Goal: Task Accomplishment & Management: Manage account settings

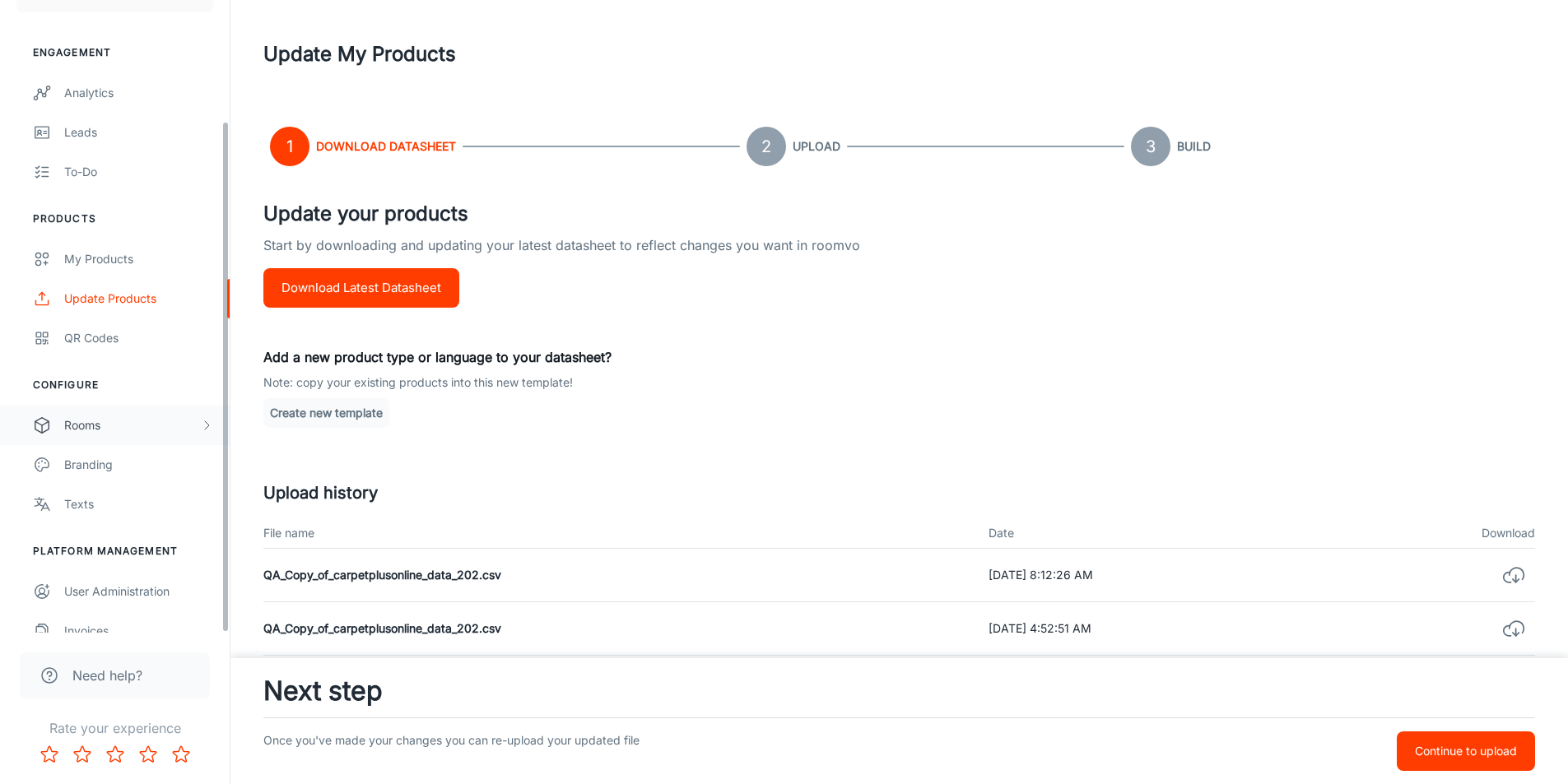
scroll to position [149, 0]
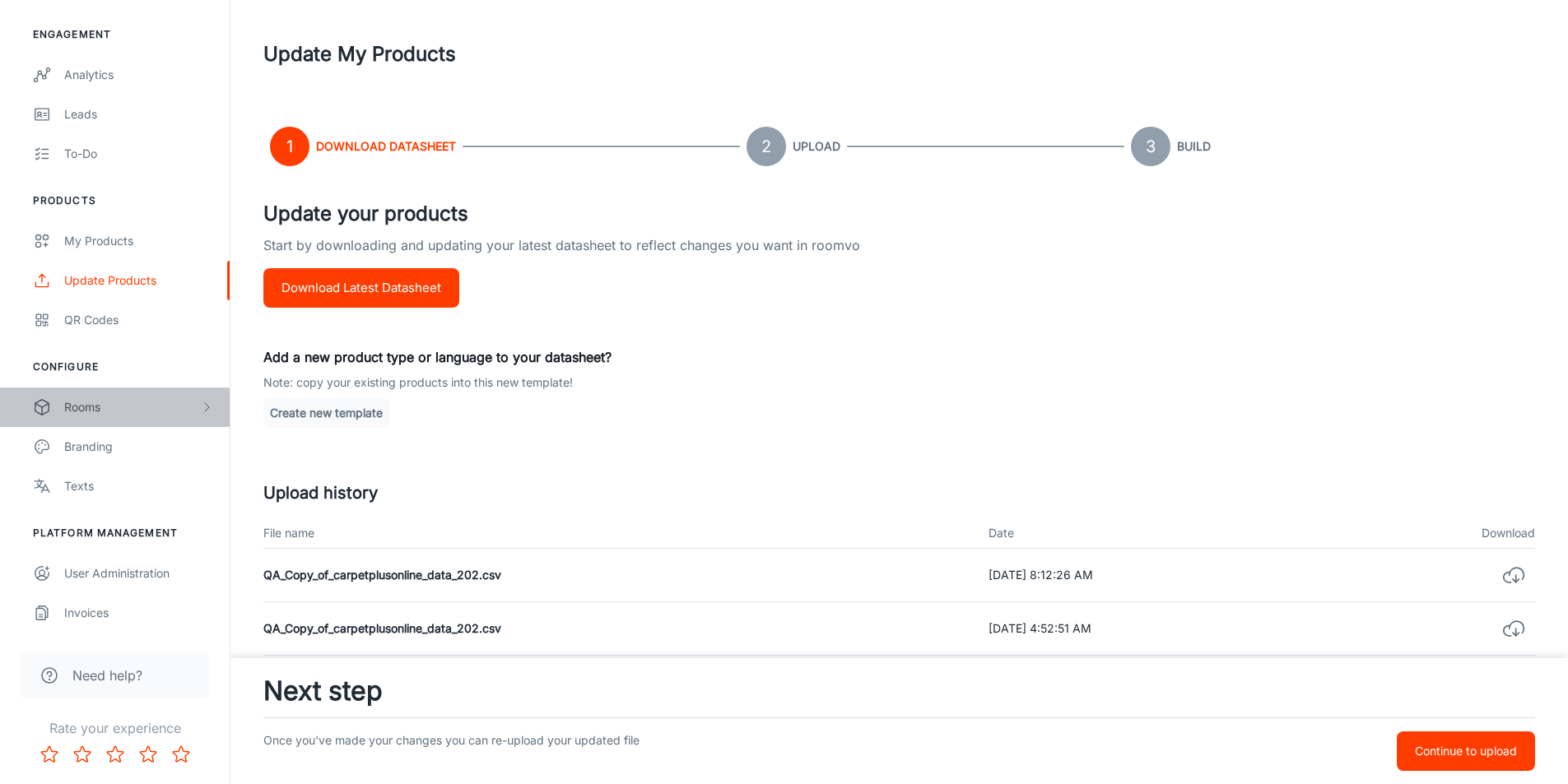
click at [89, 408] on div "Rooms" at bounding box center [132, 407] width 136 height 18
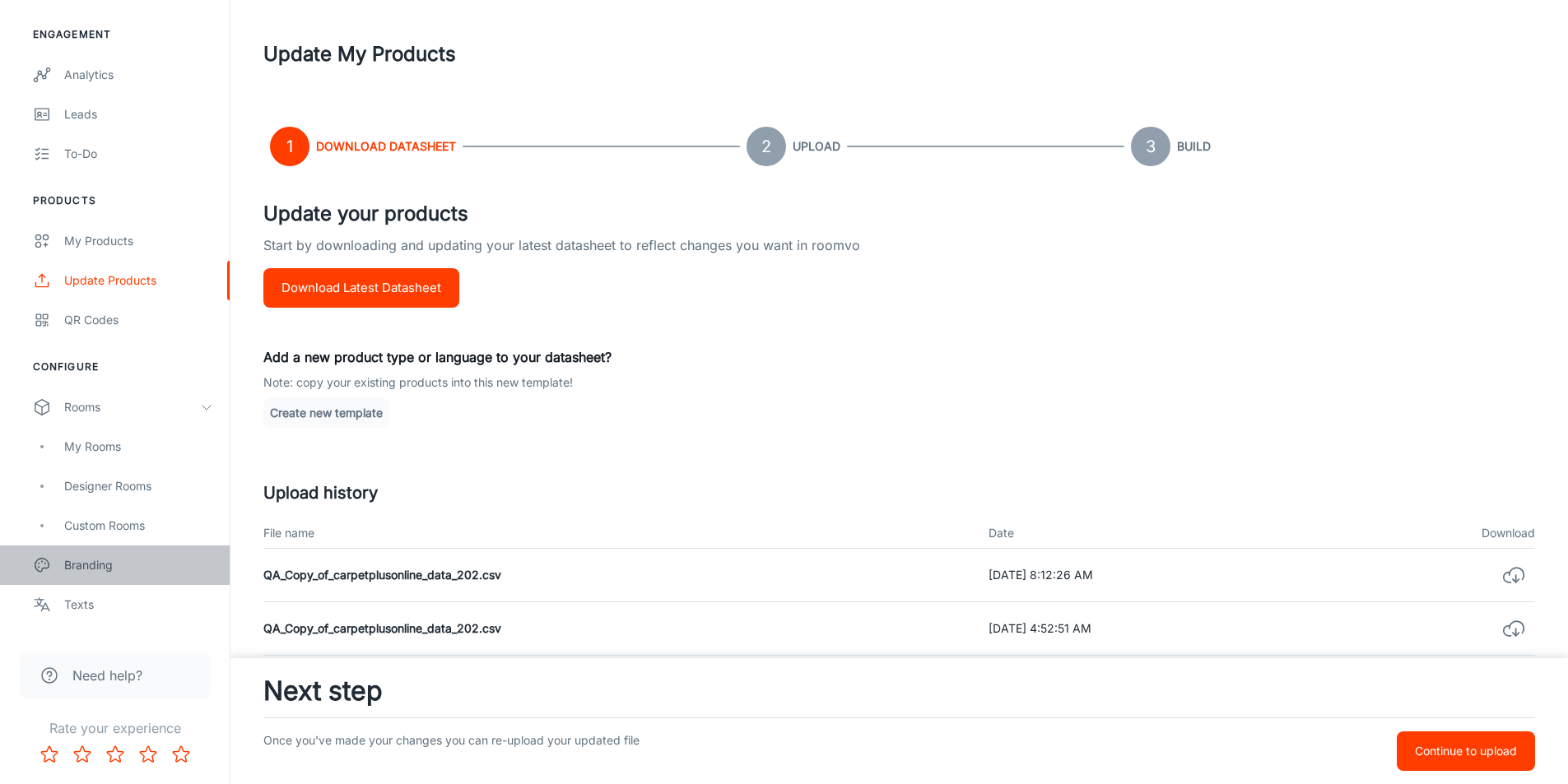
click at [81, 574] on link "Branding" at bounding box center [115, 565] width 230 height 39
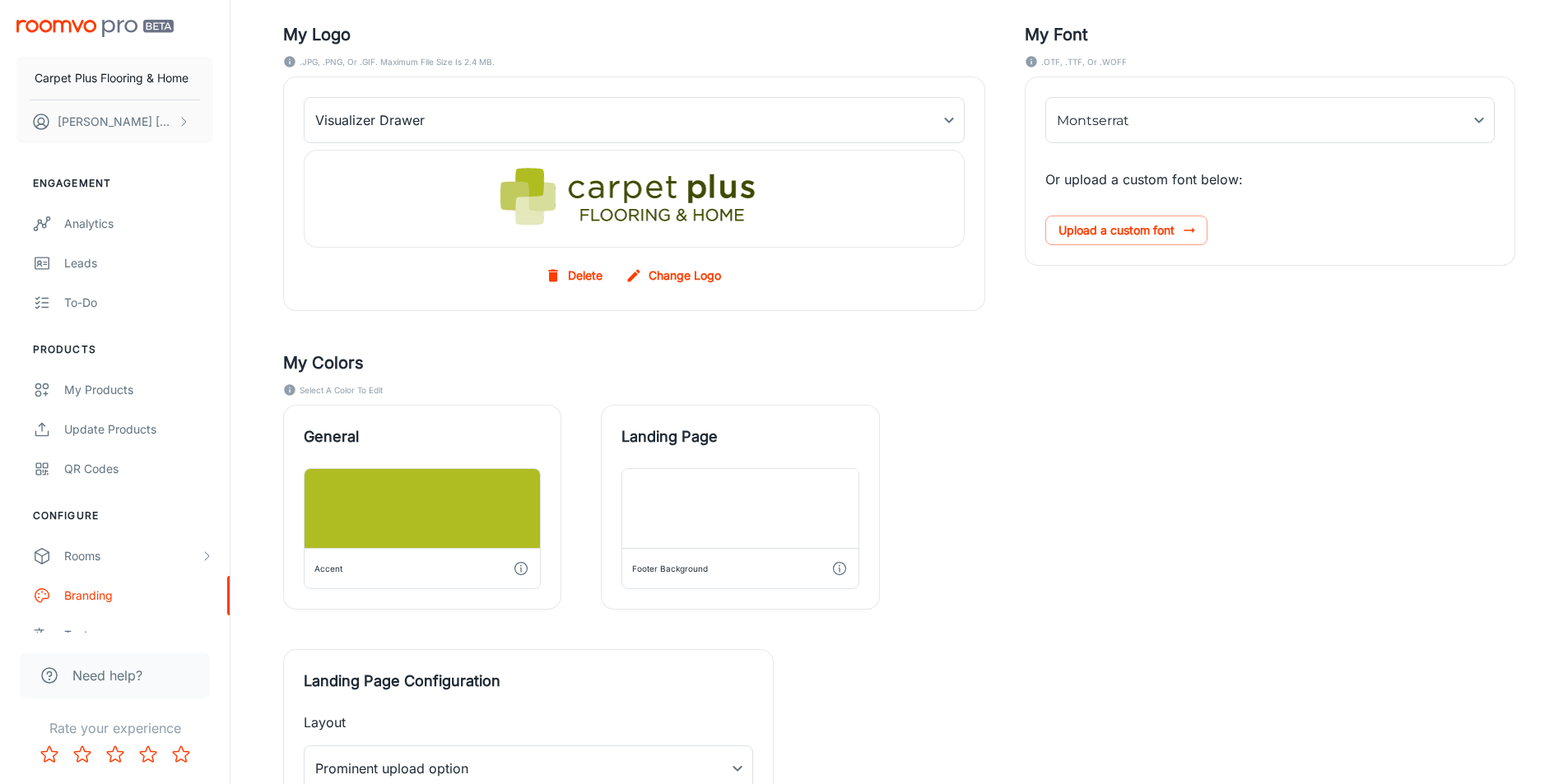
scroll to position [149, 0]
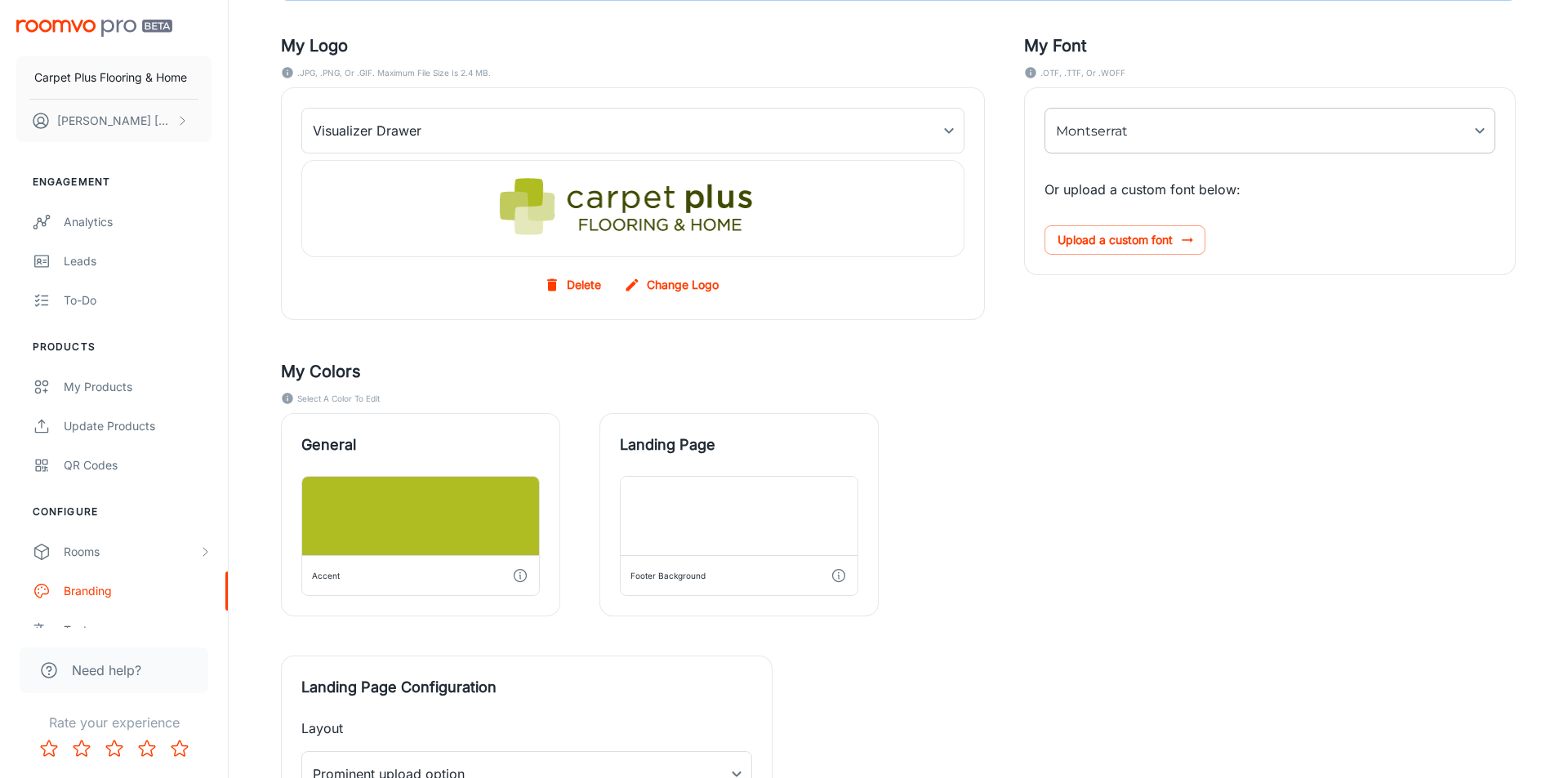
click at [1474, 135] on body "Carpet Plus Flooring & Home [PERSON_NAME] Engagement Analytics Leads To-do Prod…" at bounding box center [784, 241] width 1568 height 778
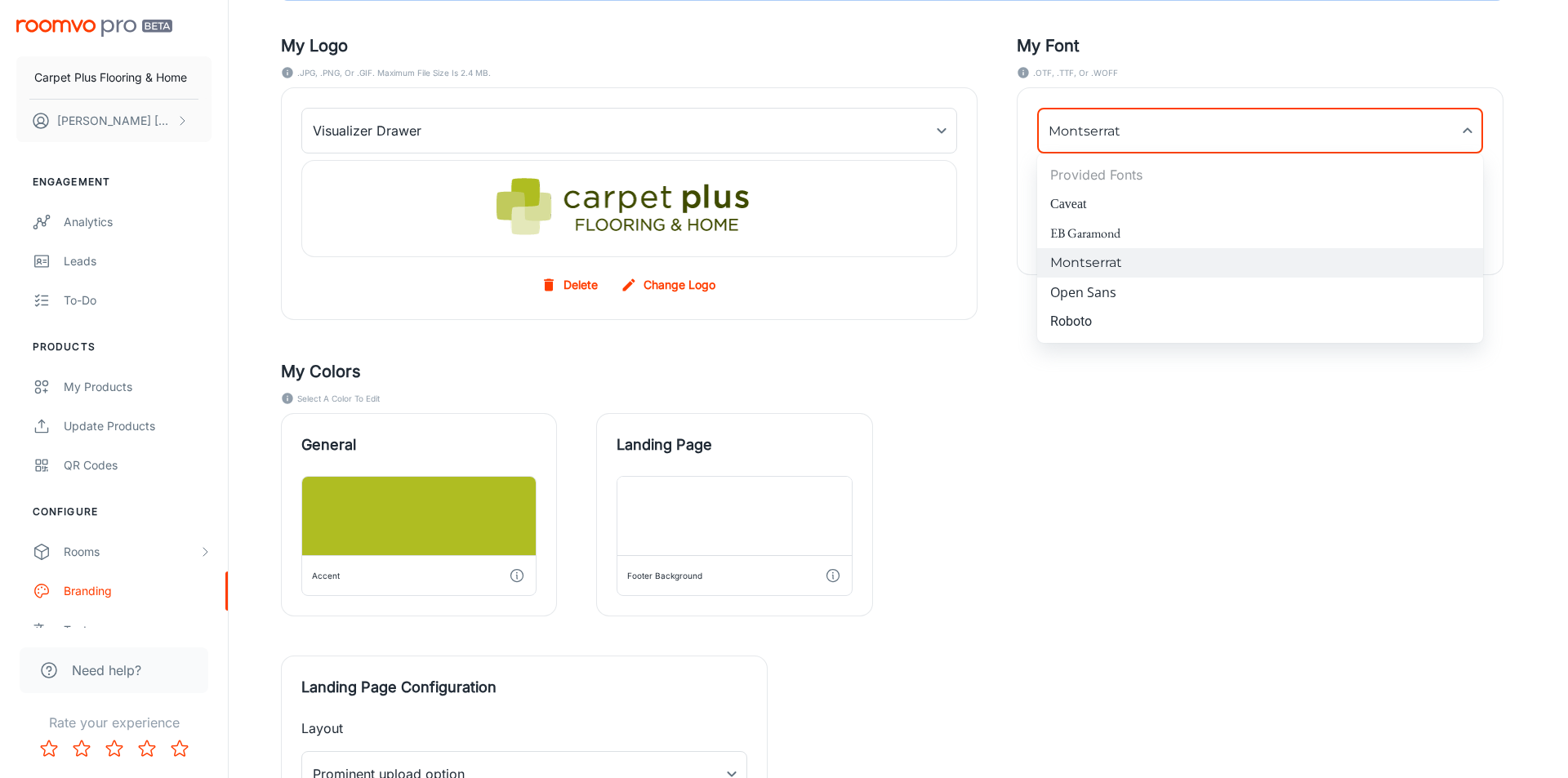
click at [1474, 135] on div at bounding box center [784, 389] width 1568 height 778
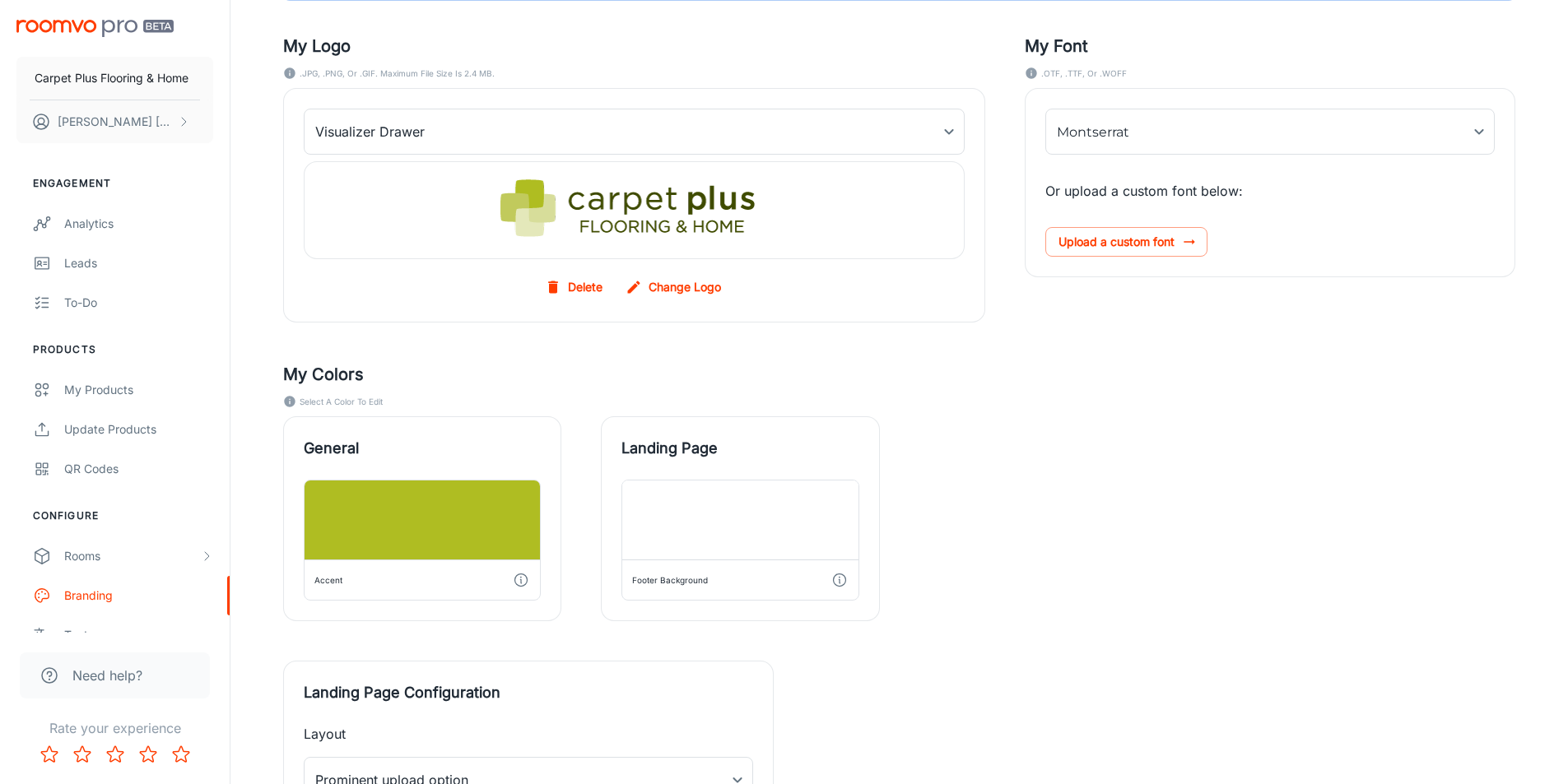
click at [1252, 516] on div "General Accent Landing Page Footer Background" at bounding box center [879, 498] width 1271 height 244
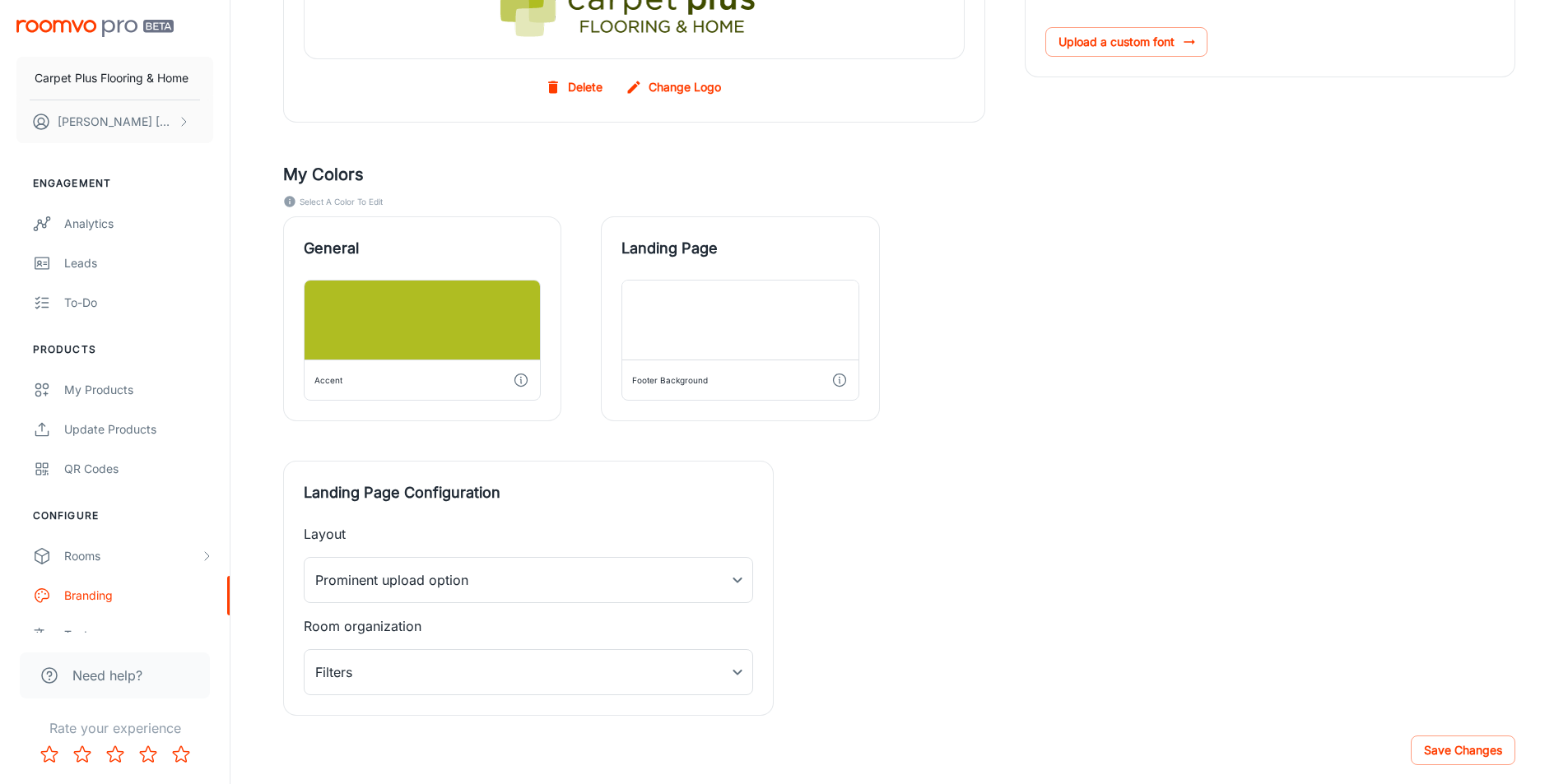
scroll to position [395, 0]
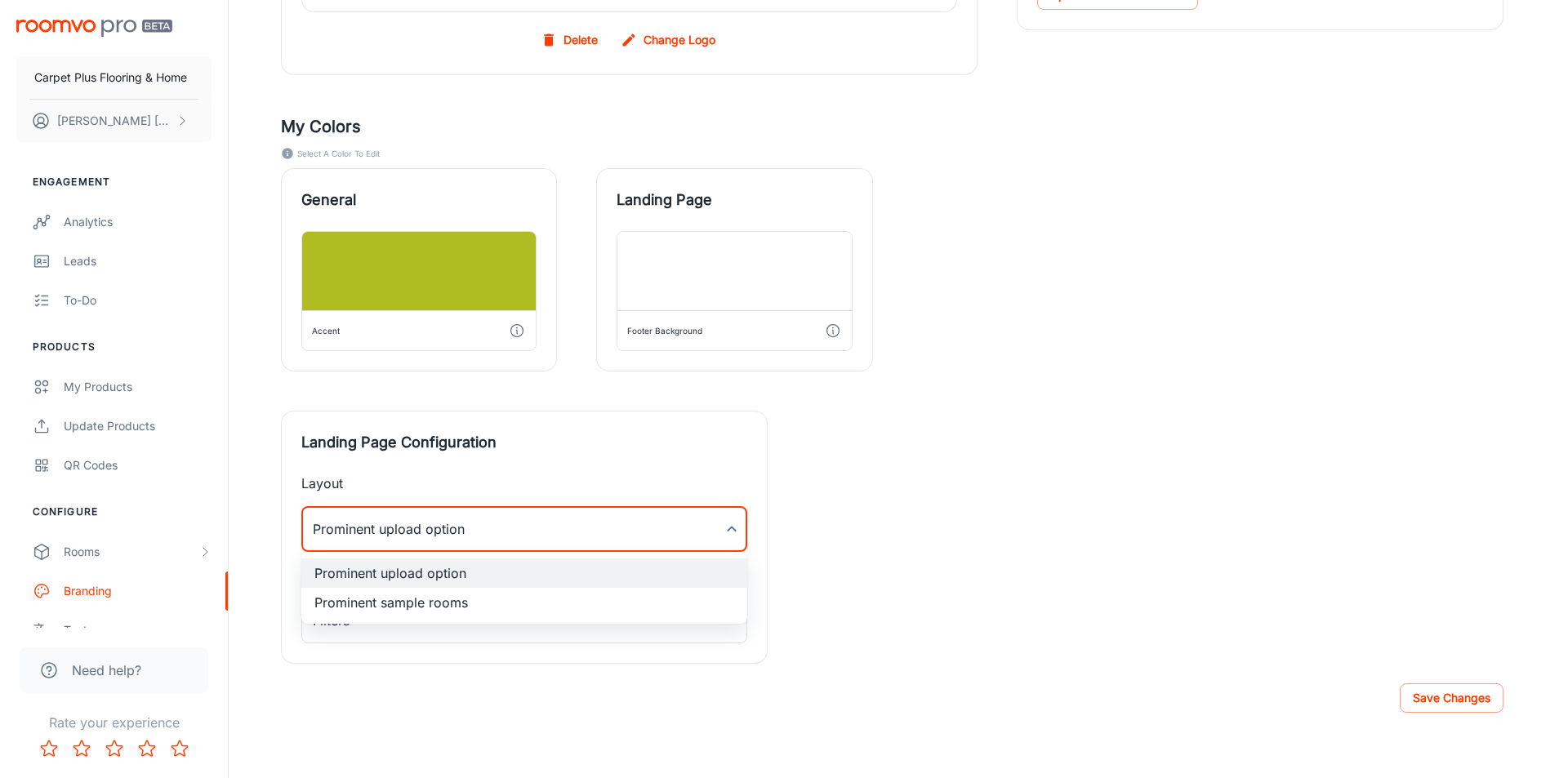
click at [730, 526] on div at bounding box center [784, 389] width 1568 height 778
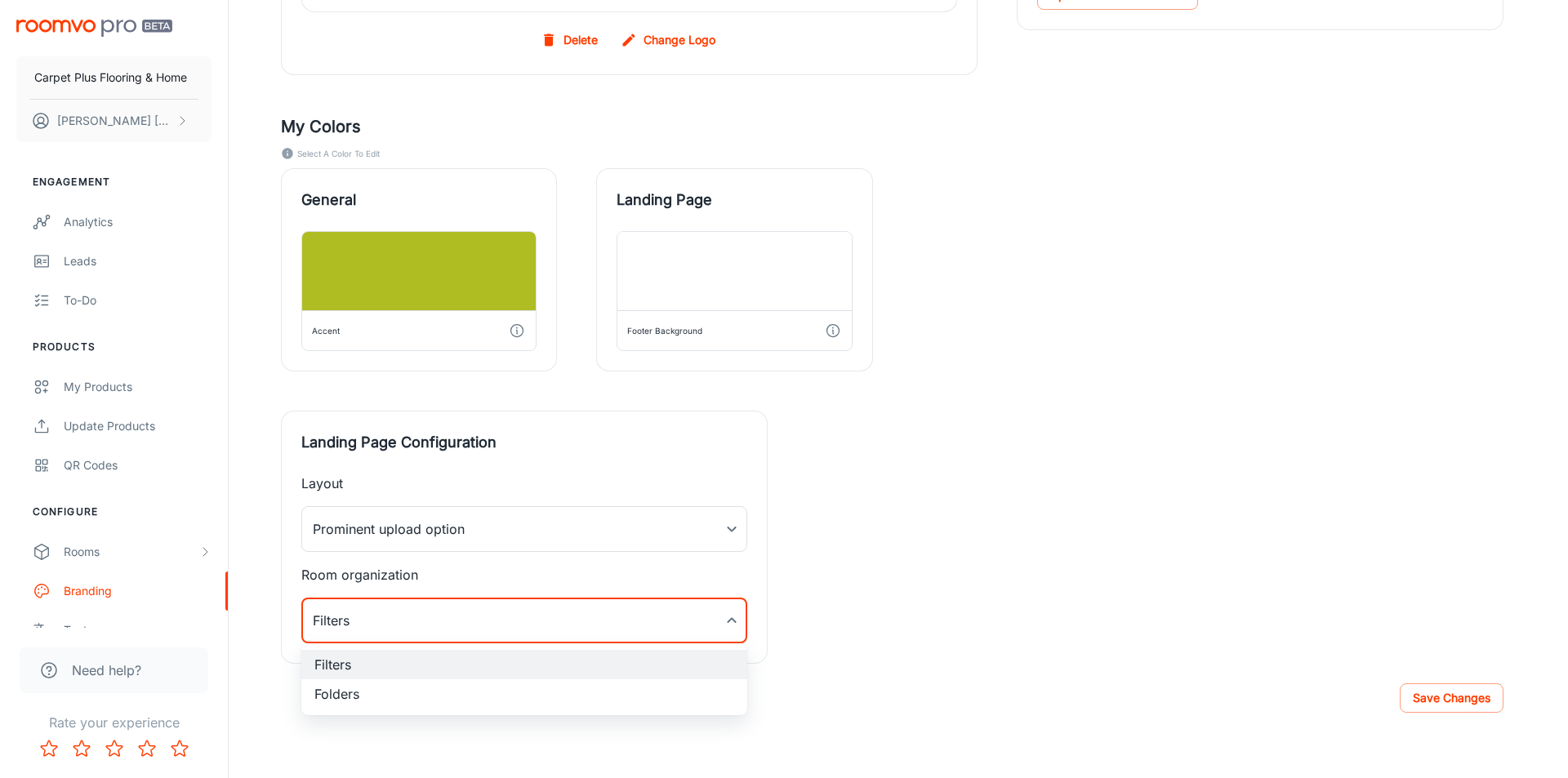
click at [732, 621] on div at bounding box center [784, 389] width 1568 height 778
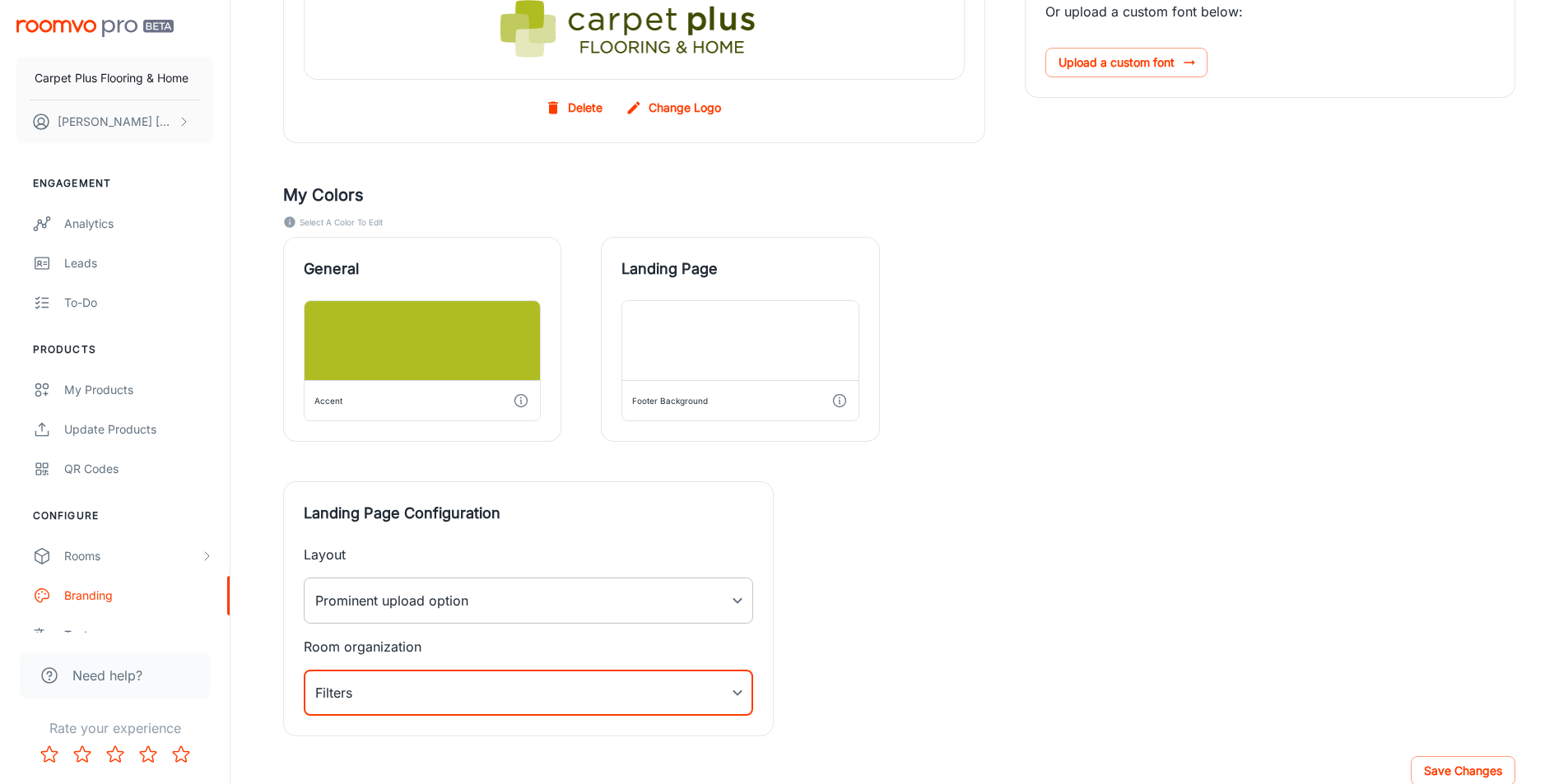
scroll to position [0, 0]
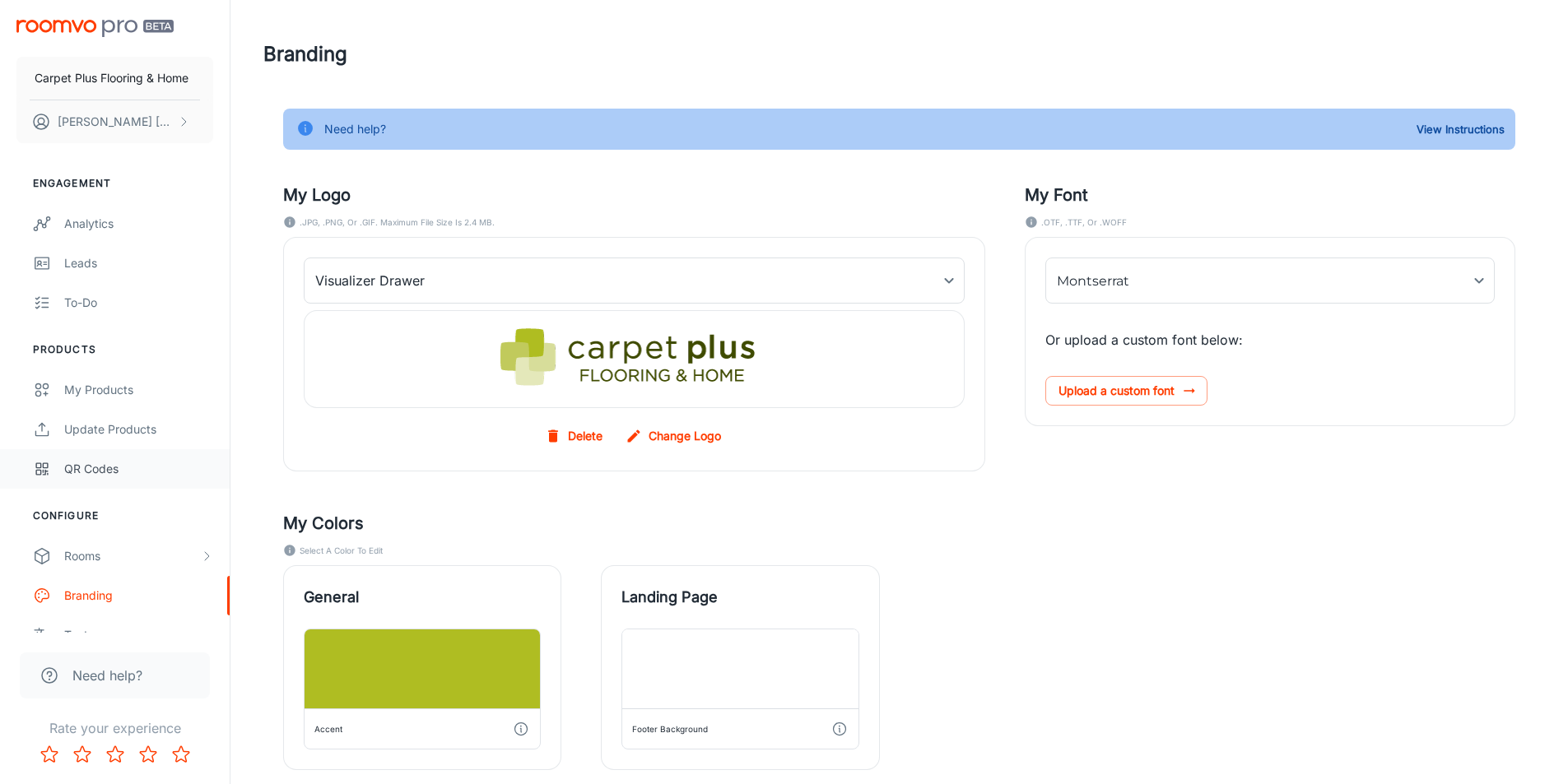
click at [88, 466] on div "QR Codes" at bounding box center [139, 468] width 149 height 18
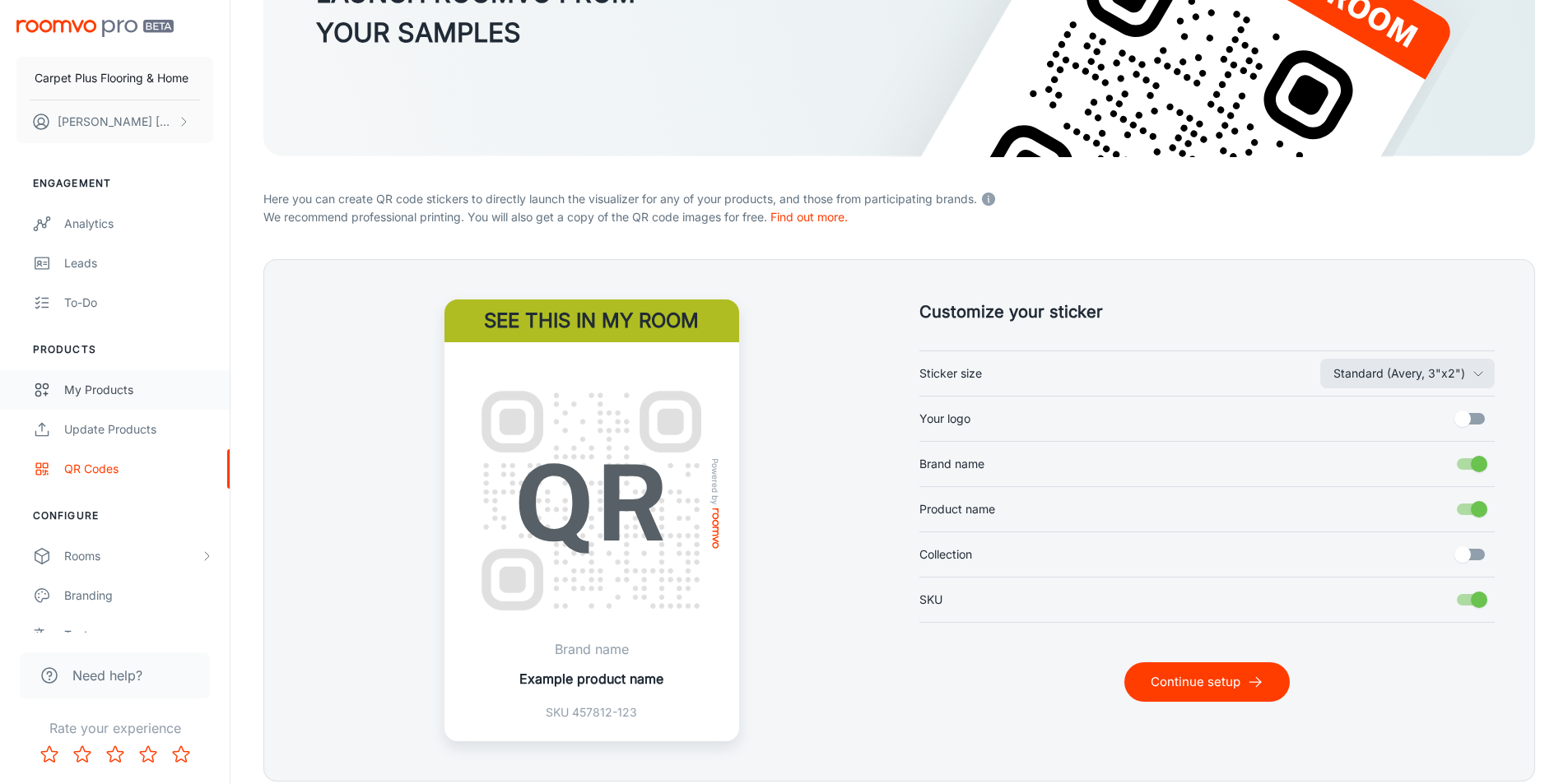
scroll to position [218, 0]
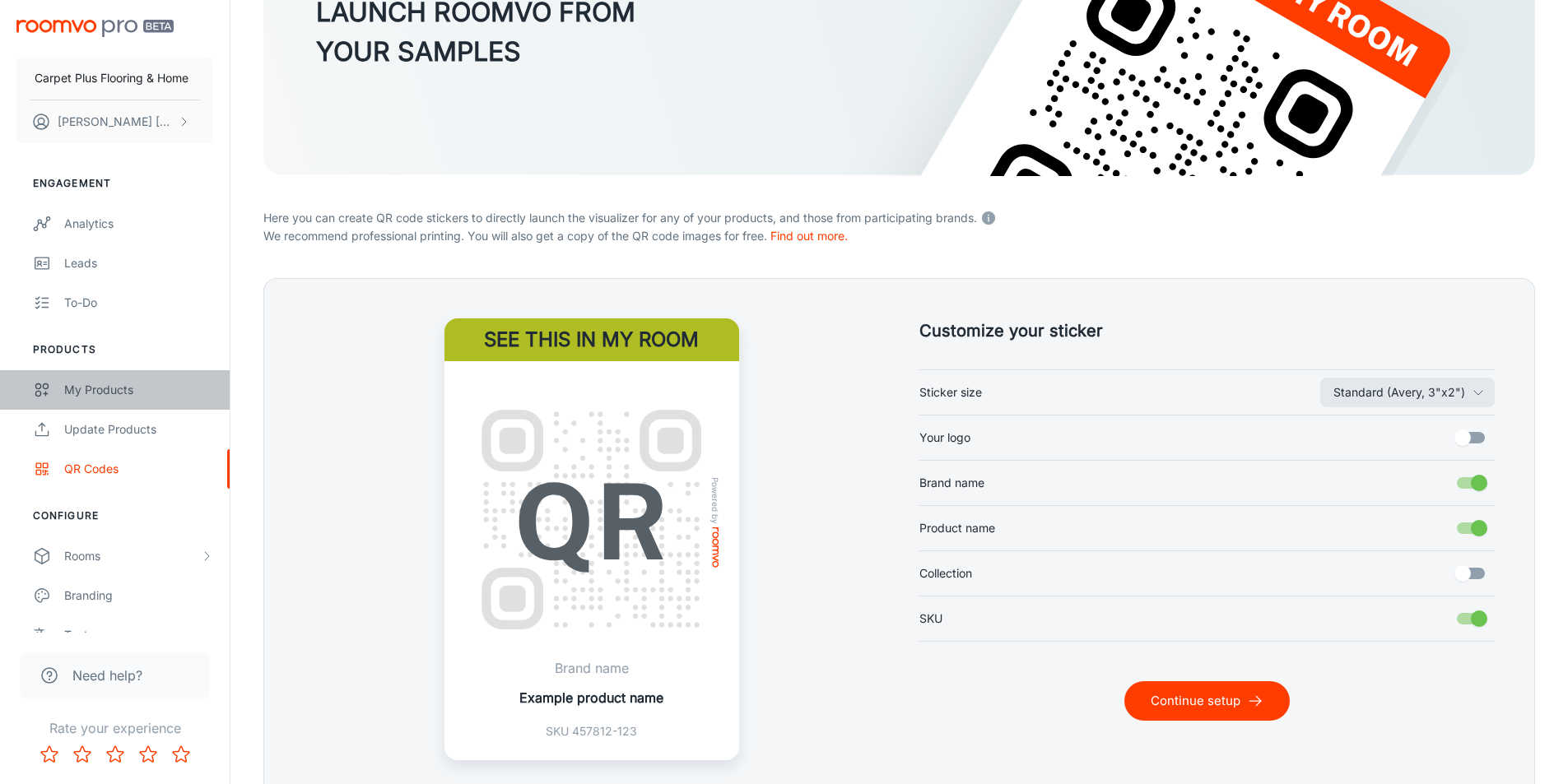
click at [105, 390] on div "My Products" at bounding box center [139, 389] width 149 height 18
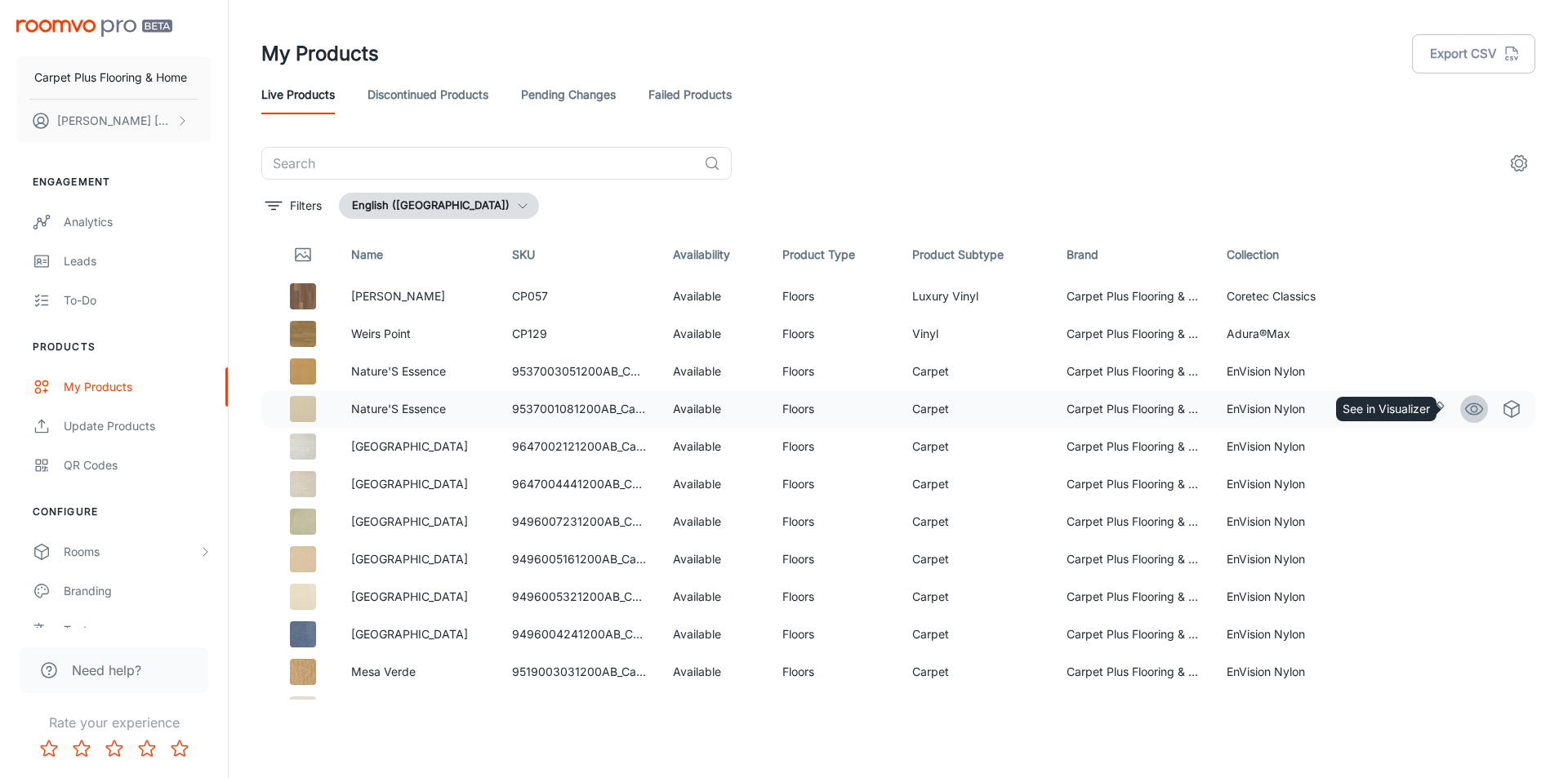
click at [1467, 412] on icon "See in Visualizer" at bounding box center [1473, 409] width 20 height 20
click at [1429, 403] on icon "Edit" at bounding box center [1436, 409] width 20 height 20
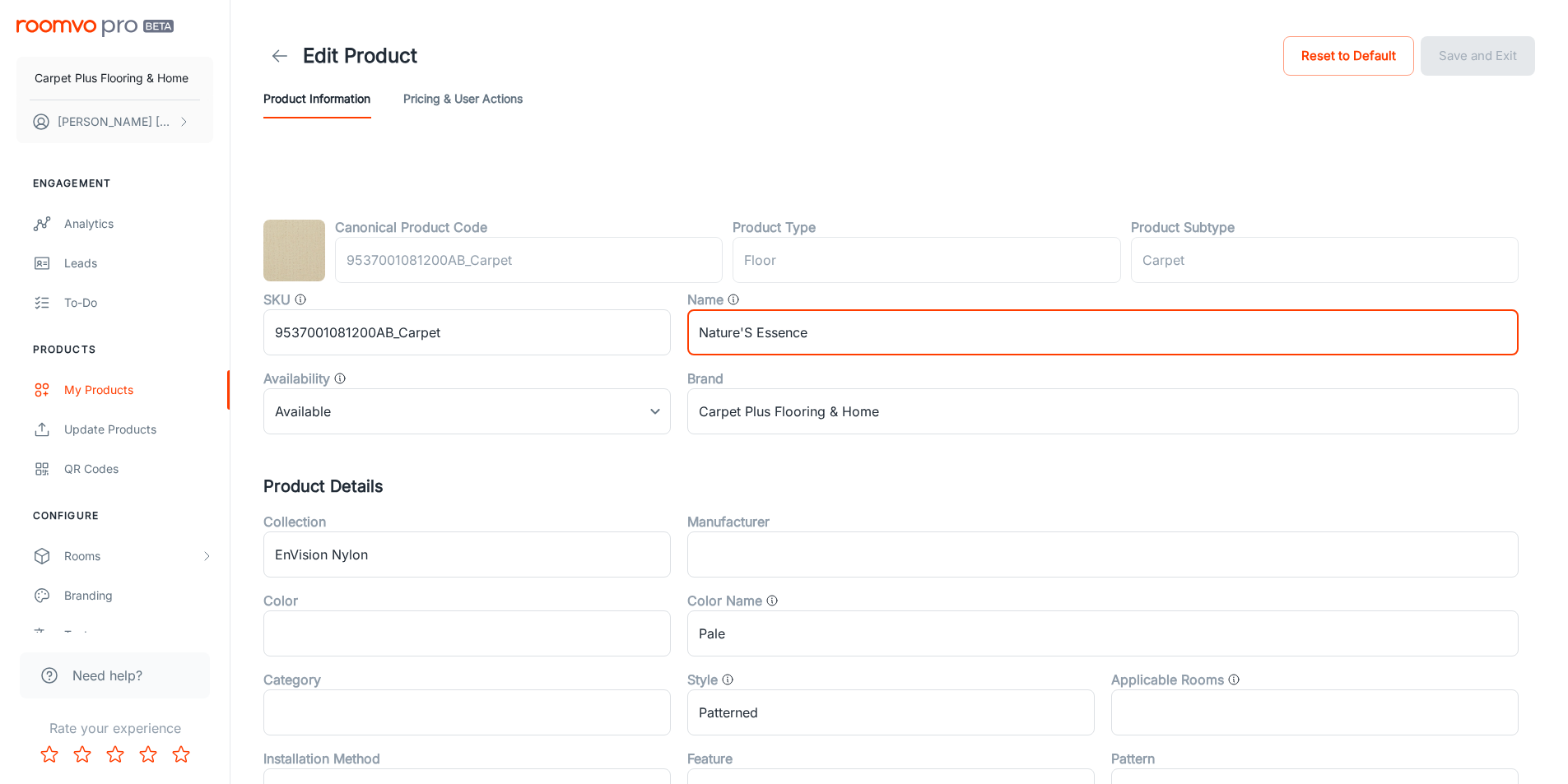
click at [750, 331] on input "Nature'S Essence" at bounding box center [1103, 333] width 831 height 46
type input "Nature's Essence"
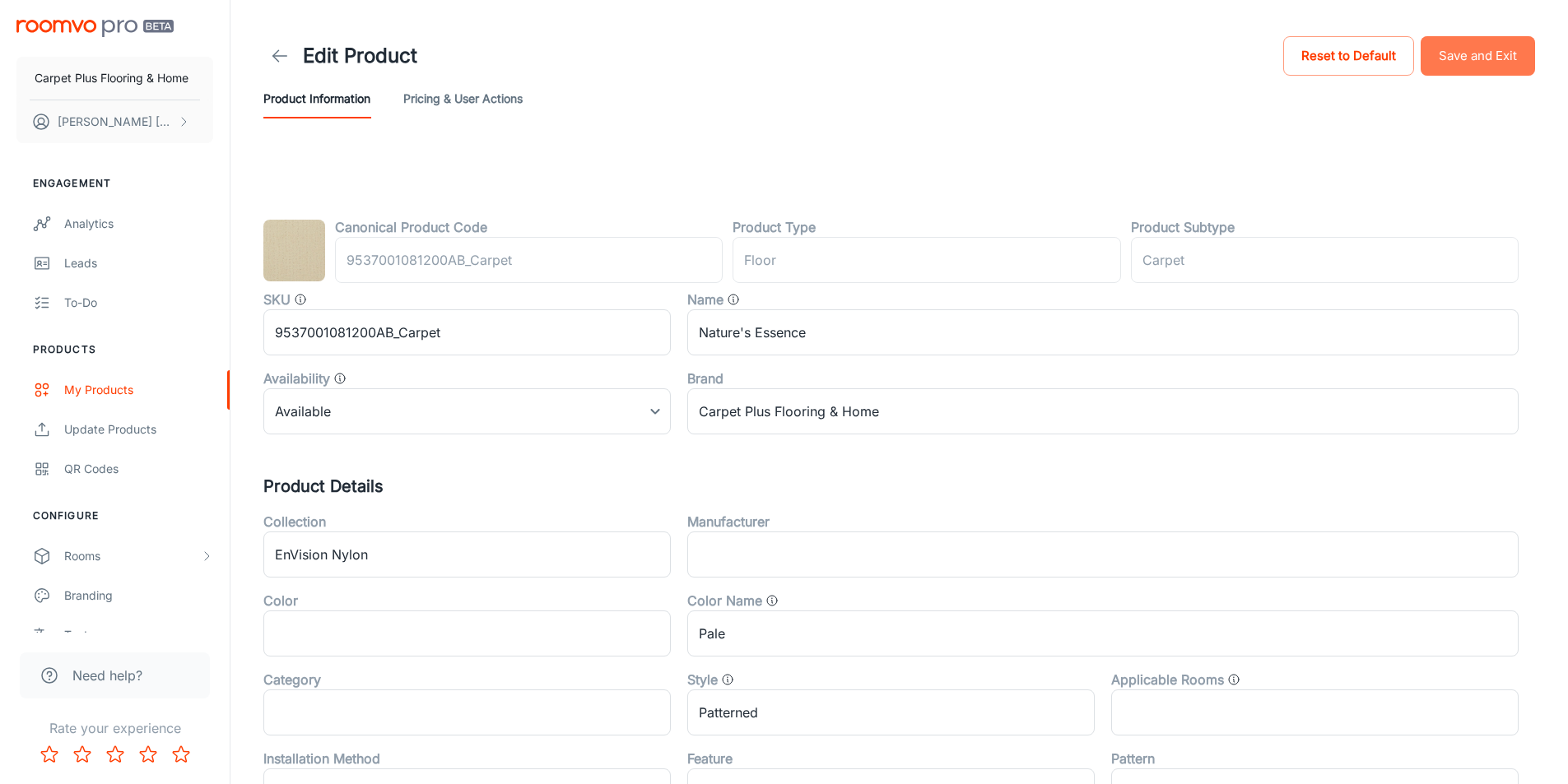
click at [1495, 45] on button "Save and Exit" at bounding box center [1477, 56] width 114 height 39
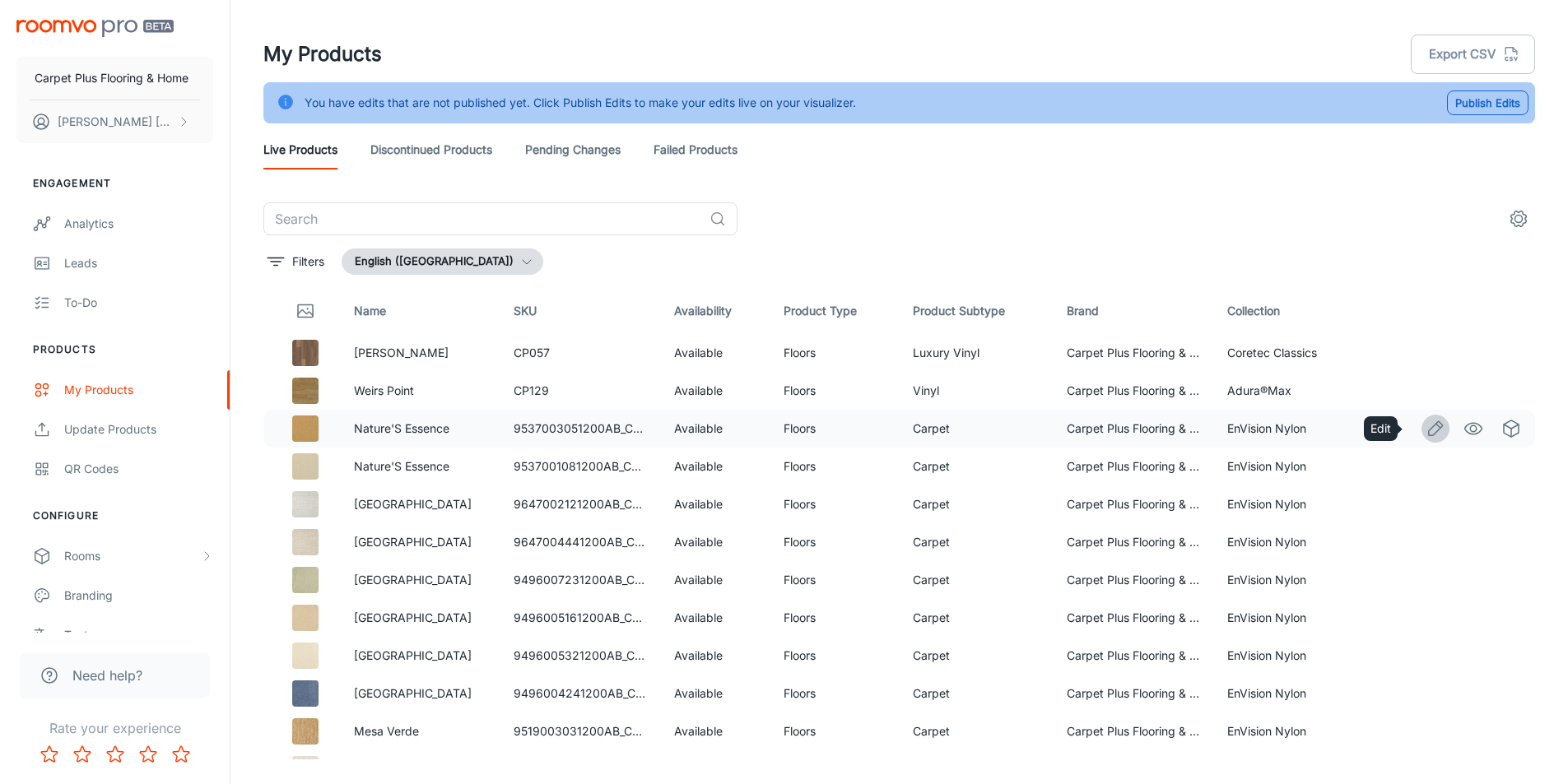
click at [1429, 428] on icon "Edit" at bounding box center [1436, 428] width 14 height 14
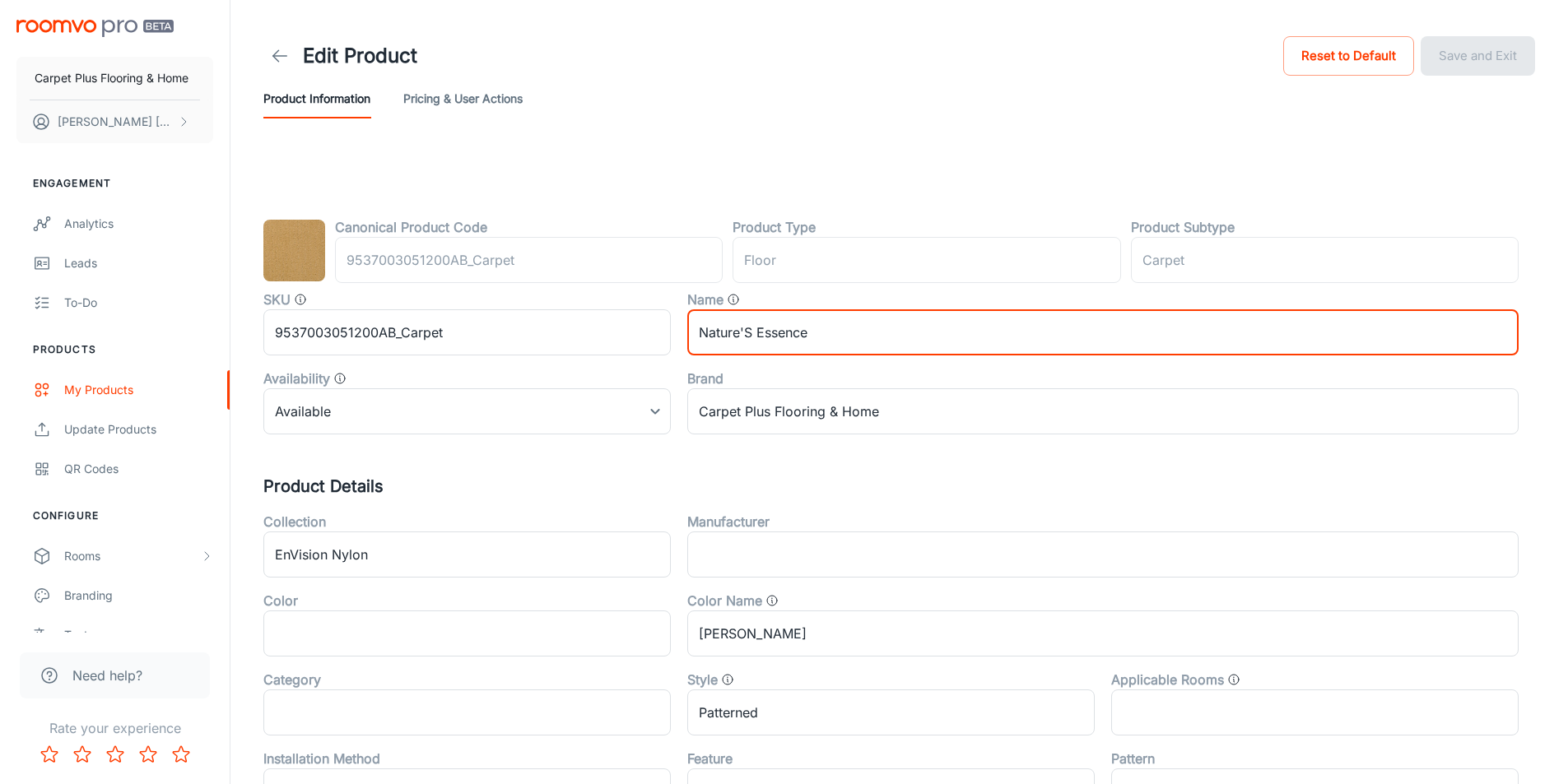
click at [748, 335] on input "Nature'S Essence" at bounding box center [1103, 333] width 831 height 46
type input "Nature's Essence"
click at [1457, 70] on button "Save and Exit" at bounding box center [1477, 56] width 114 height 39
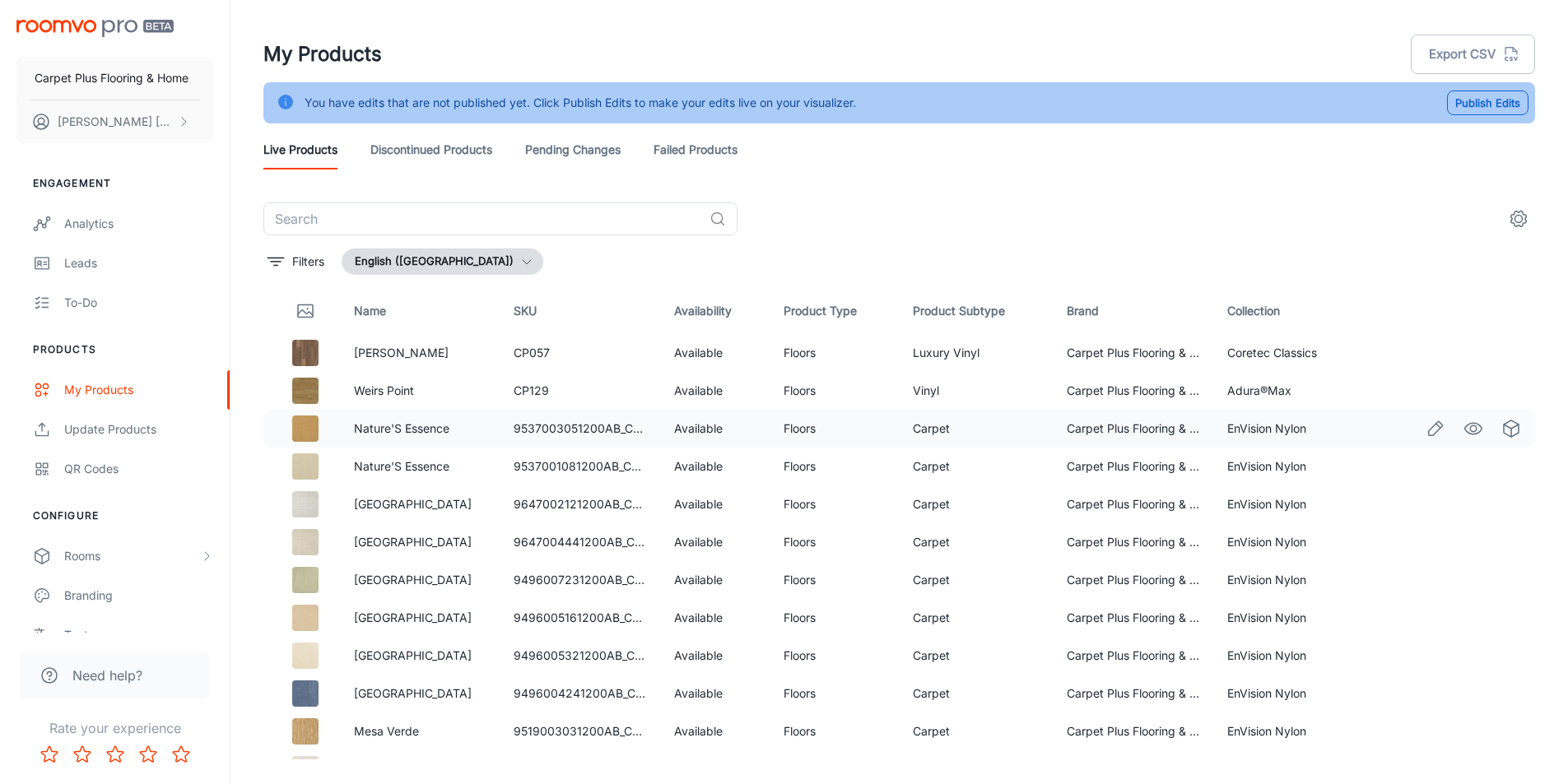
click at [1438, 424] on div at bounding box center [1466, 428] width 157 height 28
click at [1431, 426] on icon "Edit" at bounding box center [1435, 428] width 20 height 20
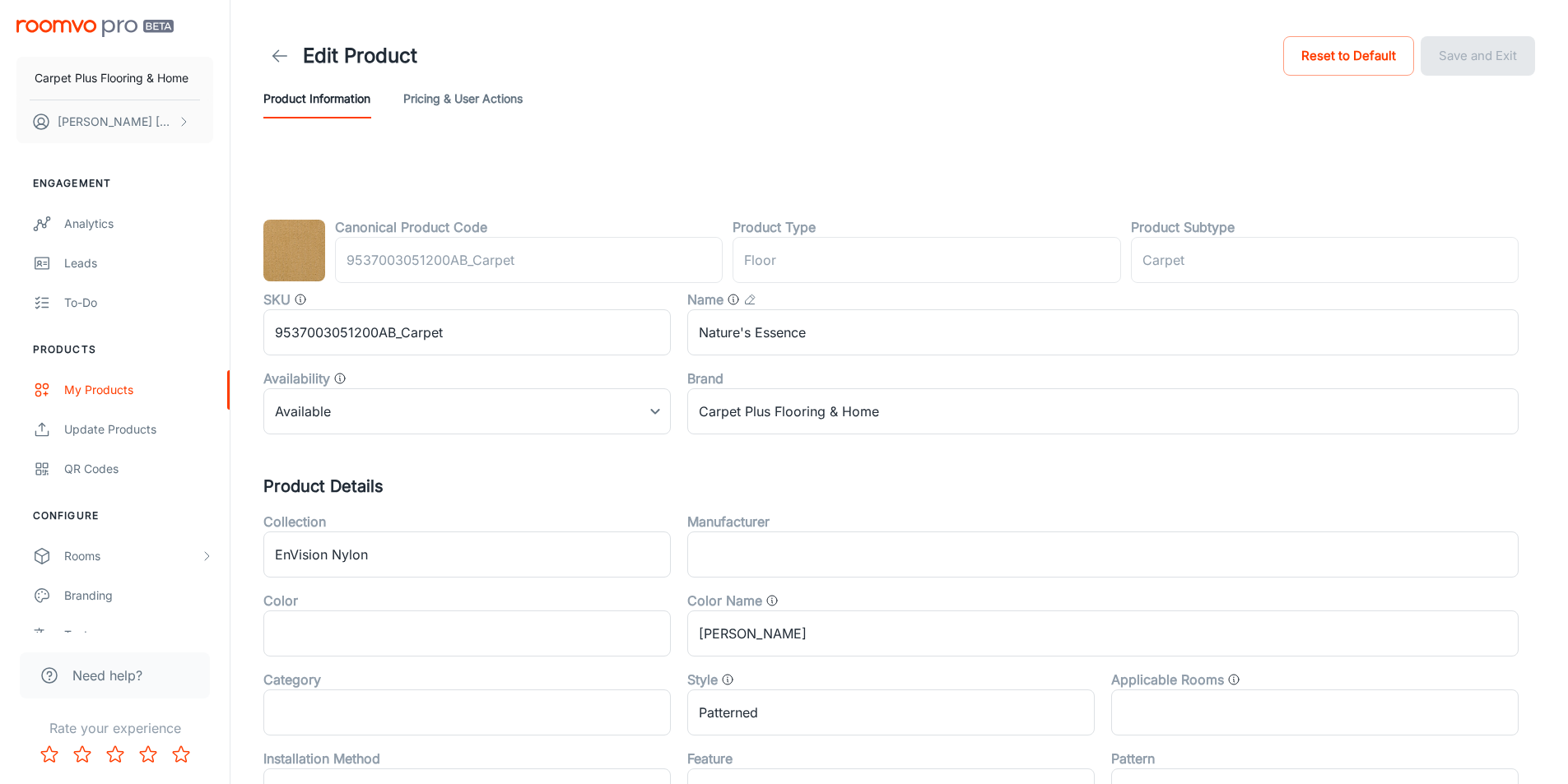
click at [278, 66] on link at bounding box center [280, 56] width 33 height 33
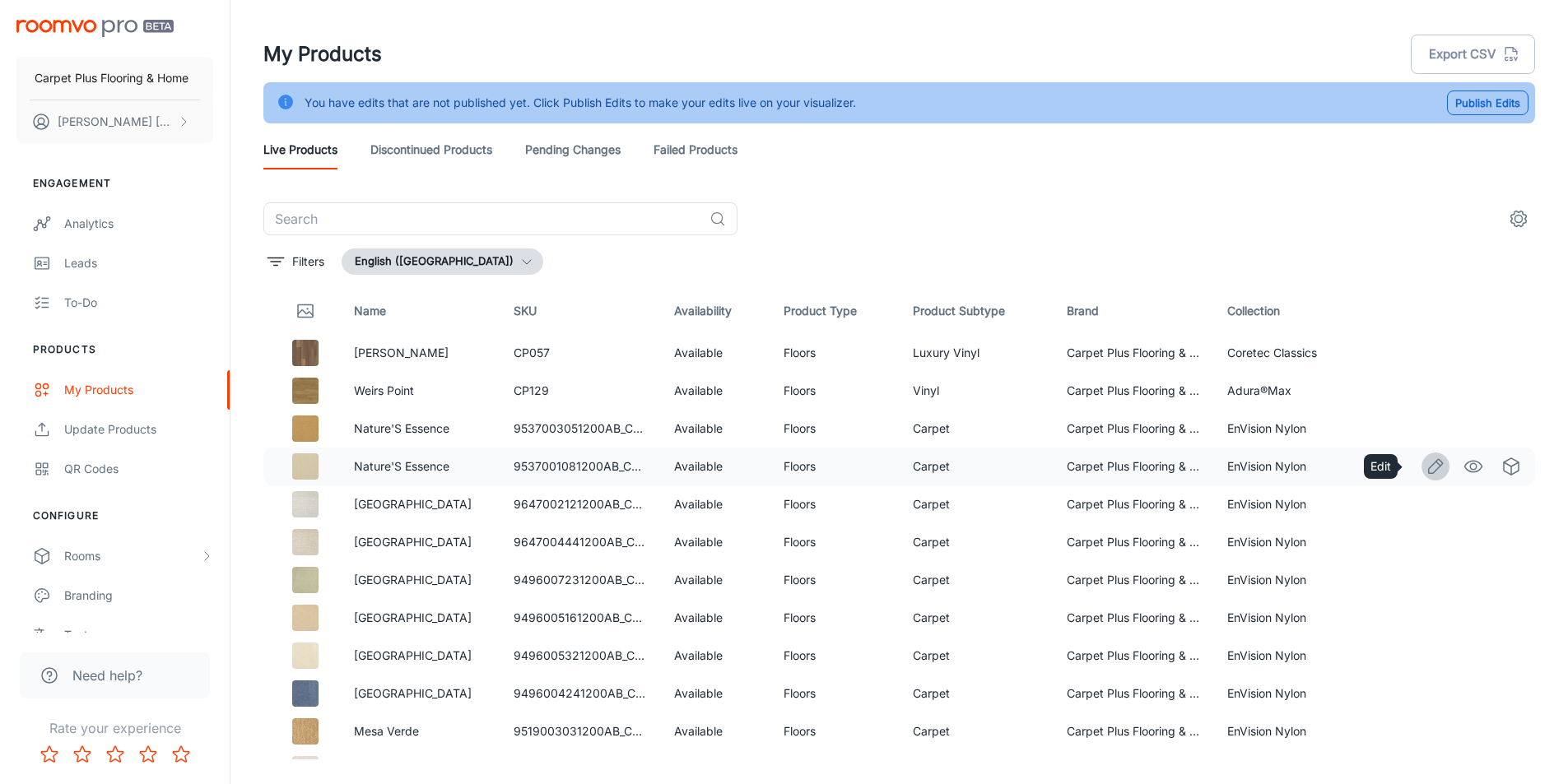
click at [1426, 468] on icon "Edit" at bounding box center [1435, 466] width 20 height 20
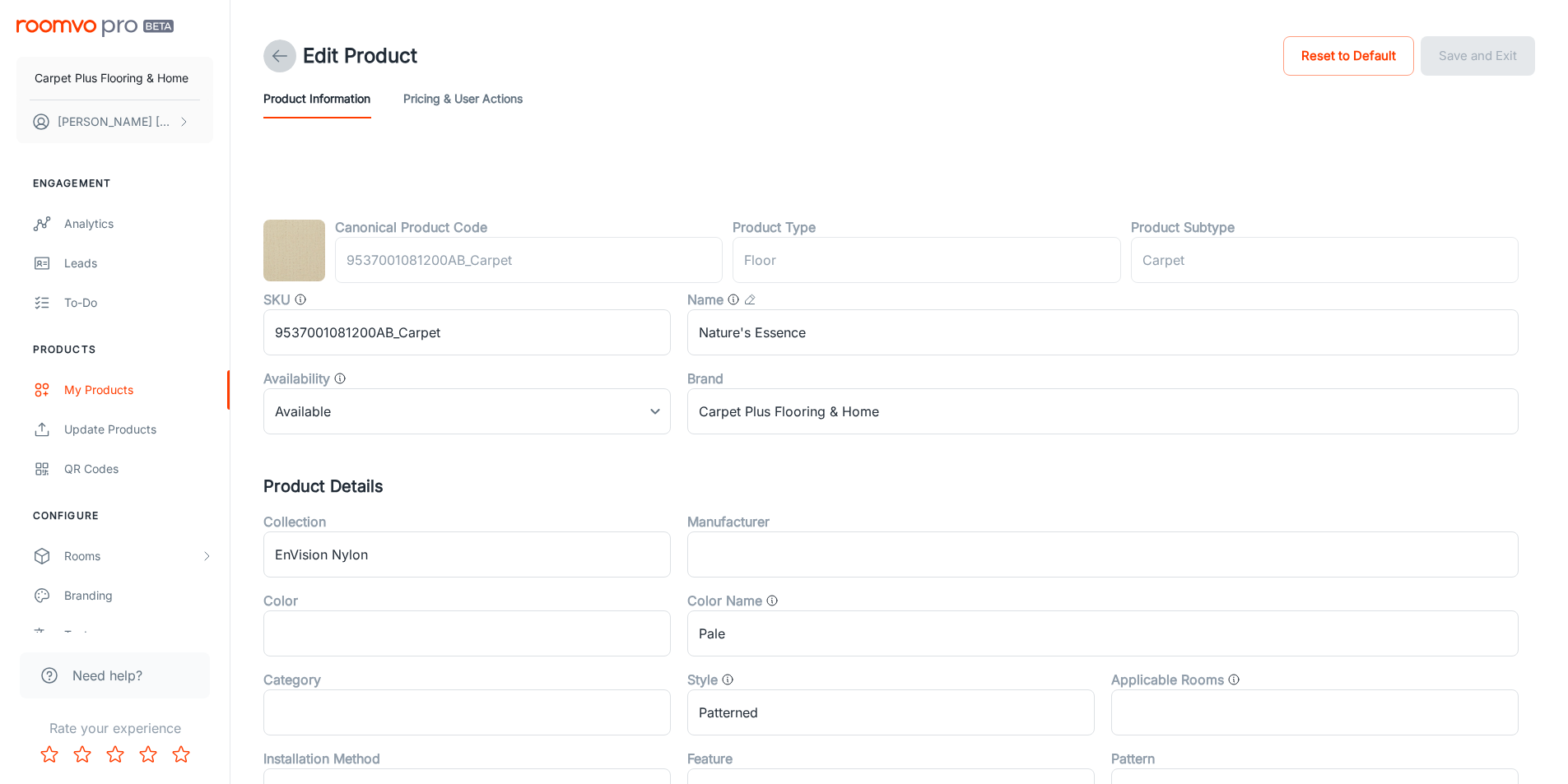
click at [278, 54] on icon at bounding box center [280, 56] width 20 height 20
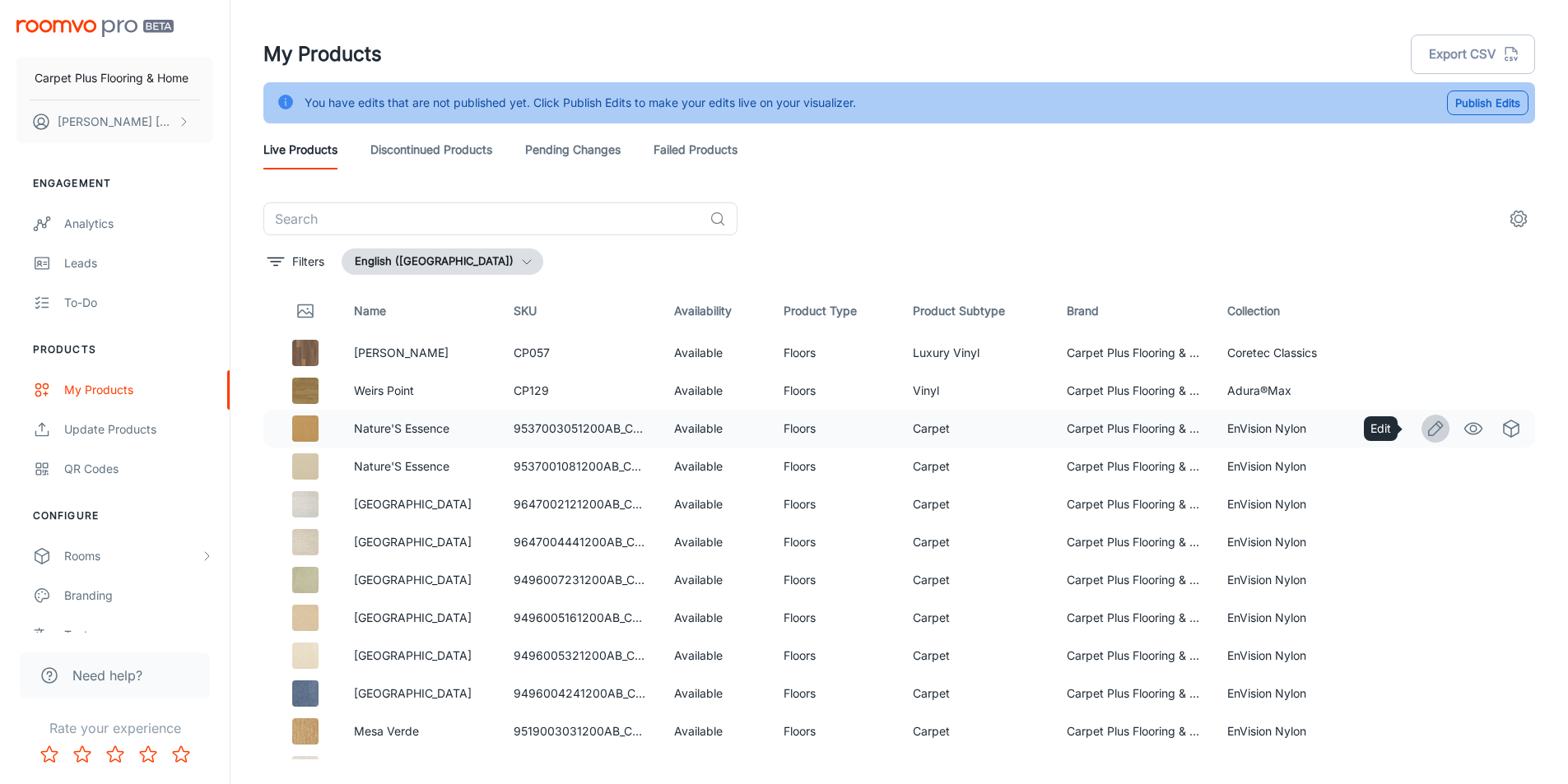
click at [1426, 421] on icon "Edit" at bounding box center [1435, 428] width 20 height 20
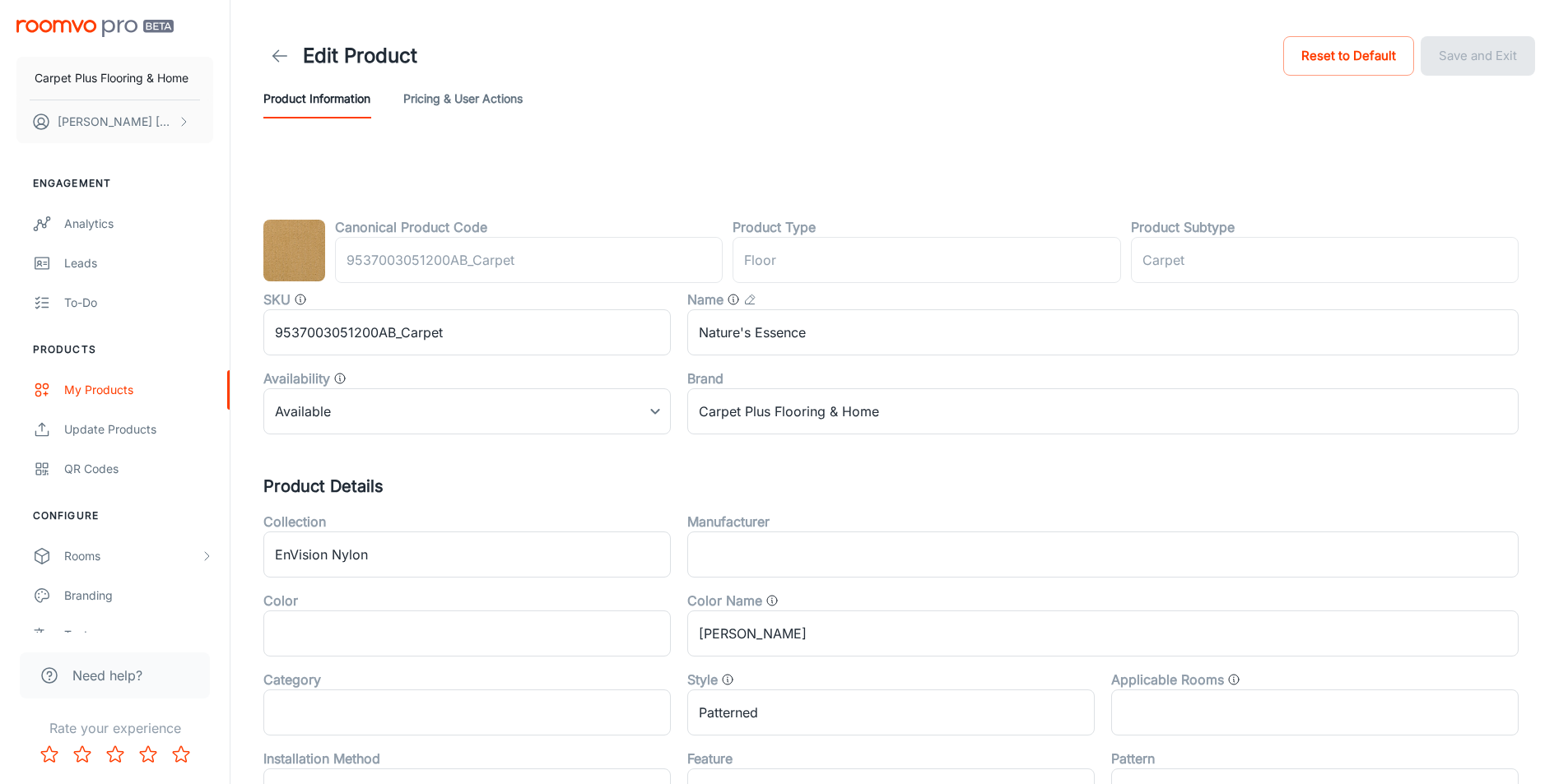
click at [284, 58] on icon at bounding box center [280, 56] width 20 height 20
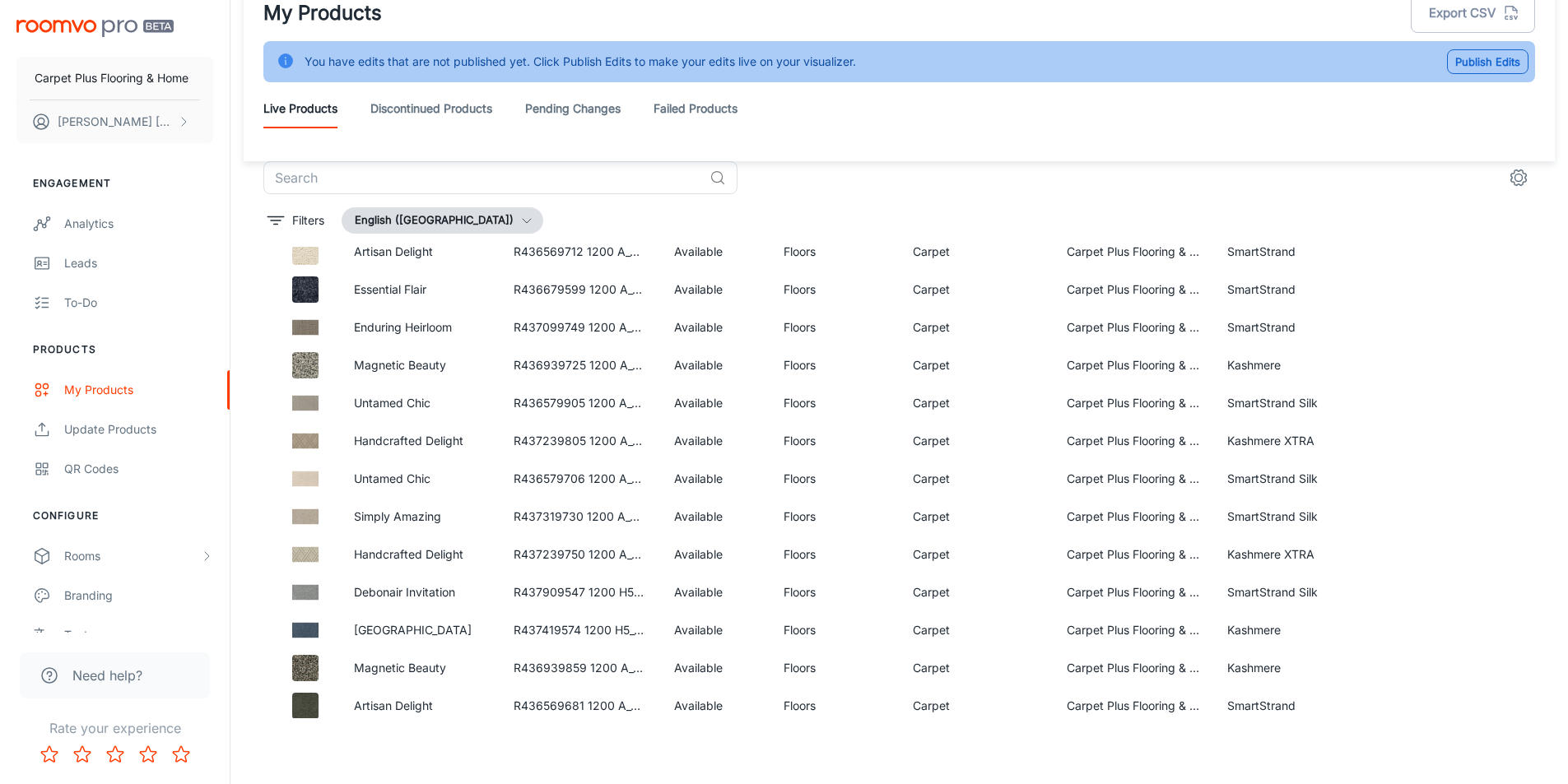
scroll to position [14103, 0]
